Goal: Contribute content: Contribute content

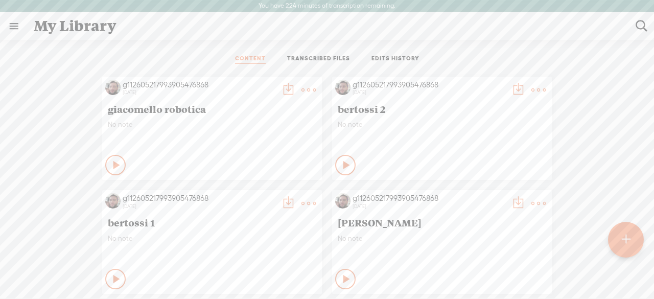
click at [627, 250] on t at bounding box center [625, 239] width 9 height 23
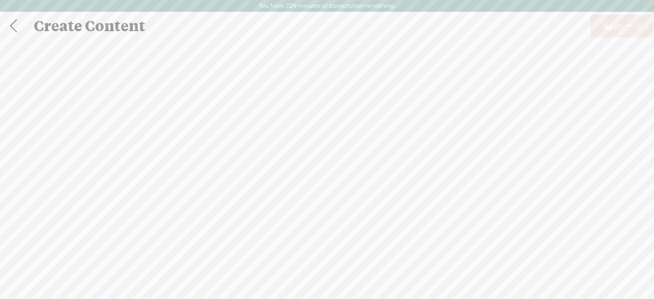
scroll to position [1, 0]
click at [340, 223] on div "(File duration must be less than 90 minutes)" at bounding box center [327, 223] width 60 height 25
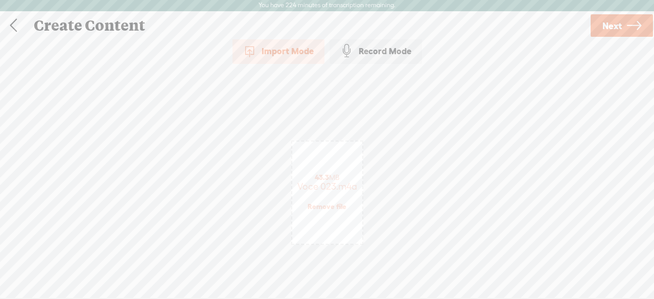
click at [631, 29] on icon at bounding box center [634, 26] width 14 height 26
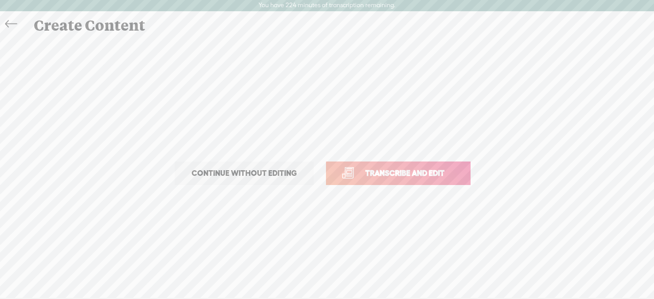
click at [391, 183] on link "Transcribe and edit" at bounding box center [398, 172] width 145 height 23
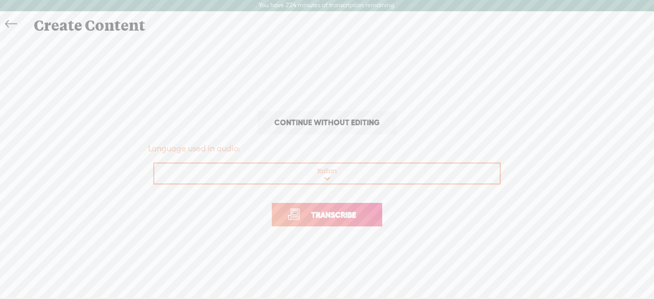
click at [347, 214] on span "Transcribe" at bounding box center [333, 215] width 66 height 12
